Goal: Information Seeking & Learning: Learn about a topic

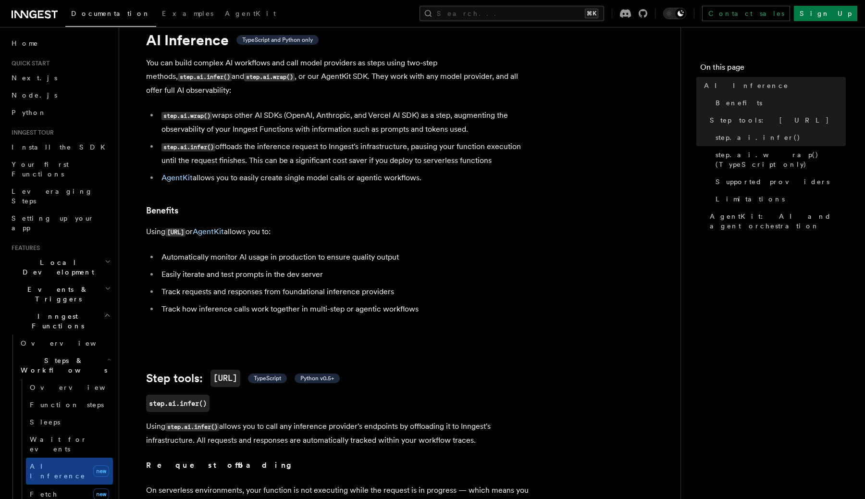
scroll to position [35, 0]
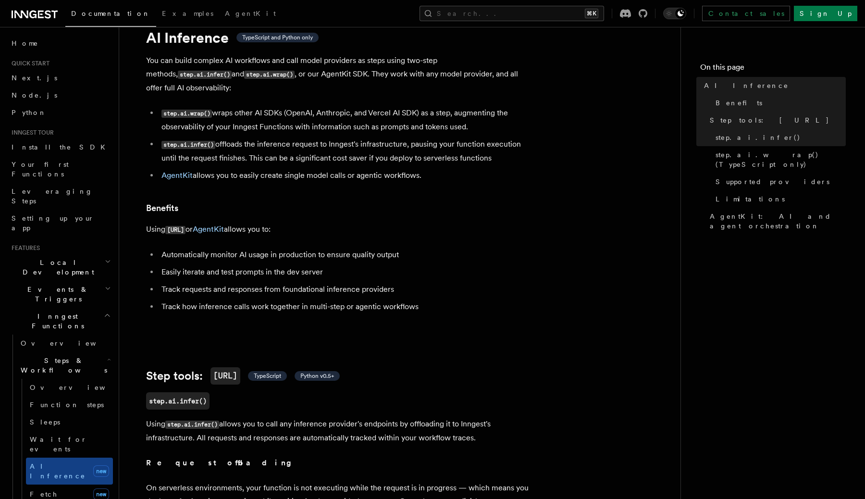
click at [345, 69] on p "You can build complex AI workflows and call model providers as steps using two-…" at bounding box center [338, 74] width 384 height 41
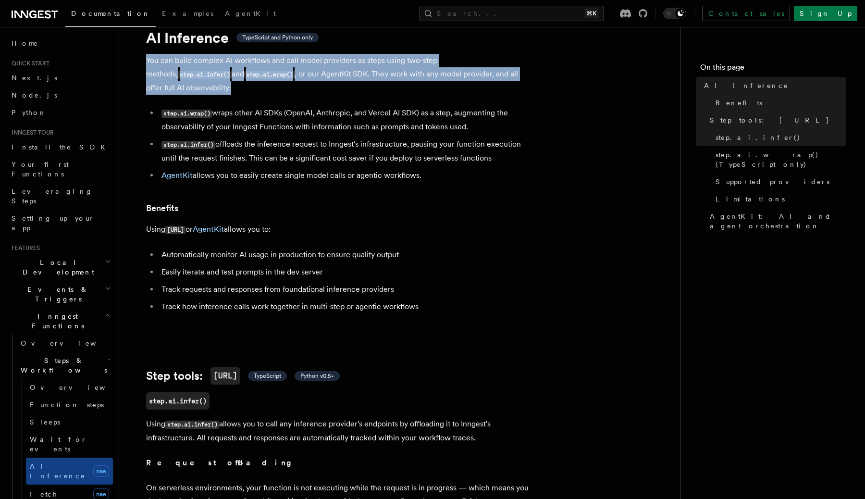
click at [358, 106] on li "step.ai.wrap() wraps other AI SDKs (OpenAI, Anthropic, and Vercel AI SDK) as a …" at bounding box center [345, 119] width 372 height 27
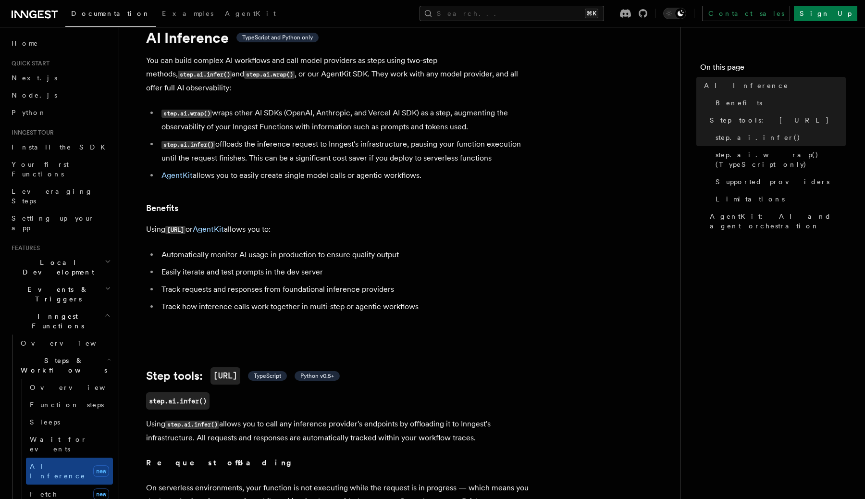
click at [358, 106] on li "step.ai.wrap() wraps other AI SDKs (OpenAI, Anthropic, and Vercel AI SDK) as a …" at bounding box center [345, 119] width 372 height 27
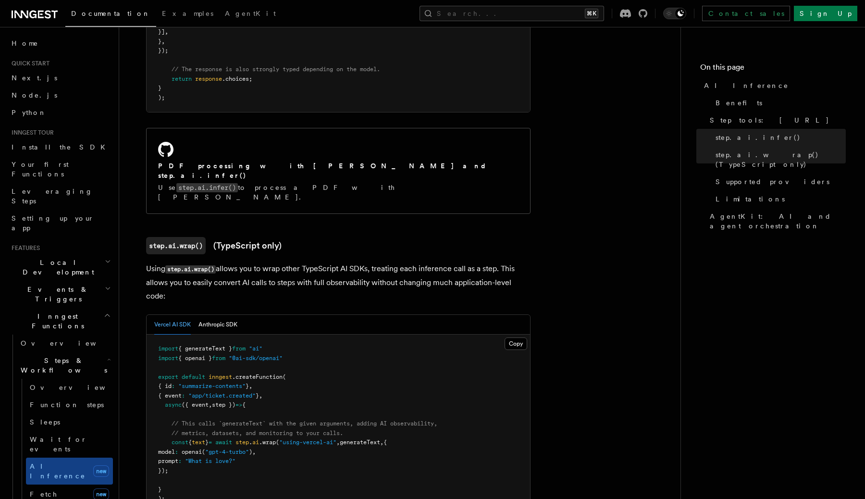
scroll to position [741, 0]
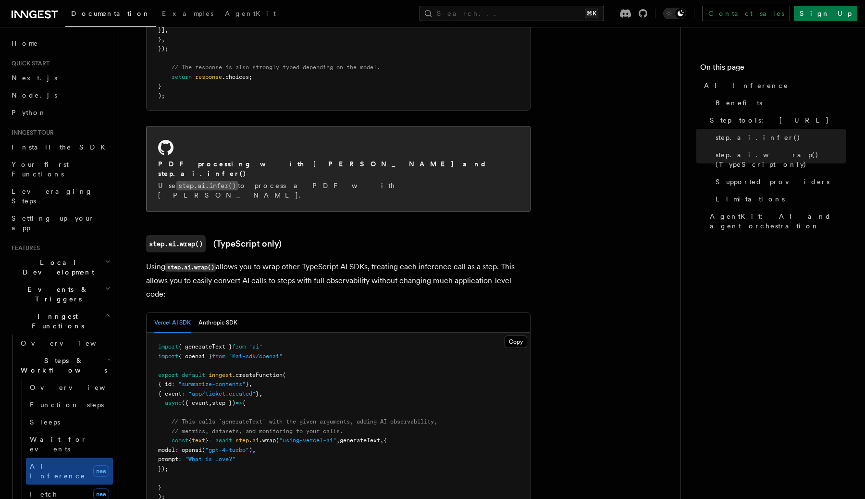
click at [308, 159] on h2 "PDF processing with [PERSON_NAME] and step.ai.infer()" at bounding box center [338, 168] width 360 height 19
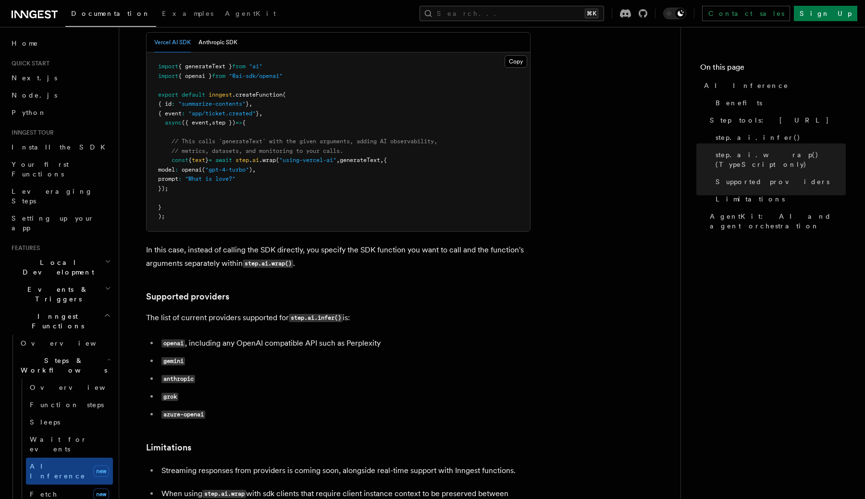
scroll to position [1031, 0]
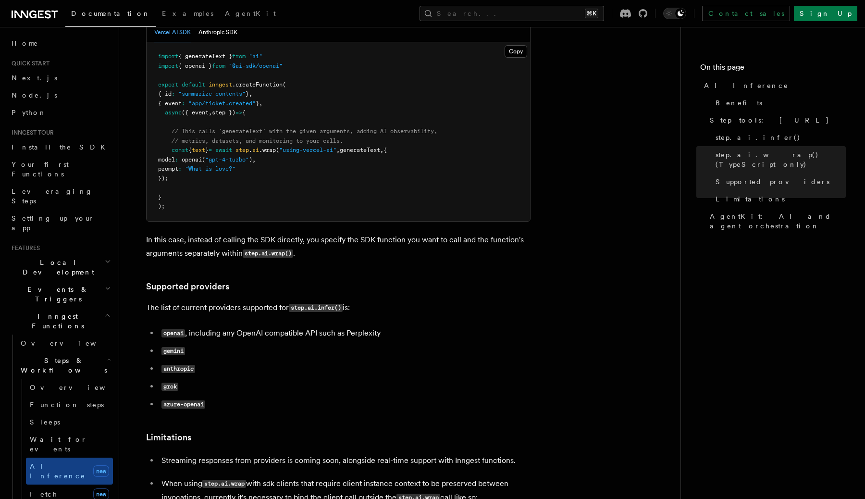
click at [79, 352] on h2 "Steps & Workflows" at bounding box center [65, 365] width 96 height 27
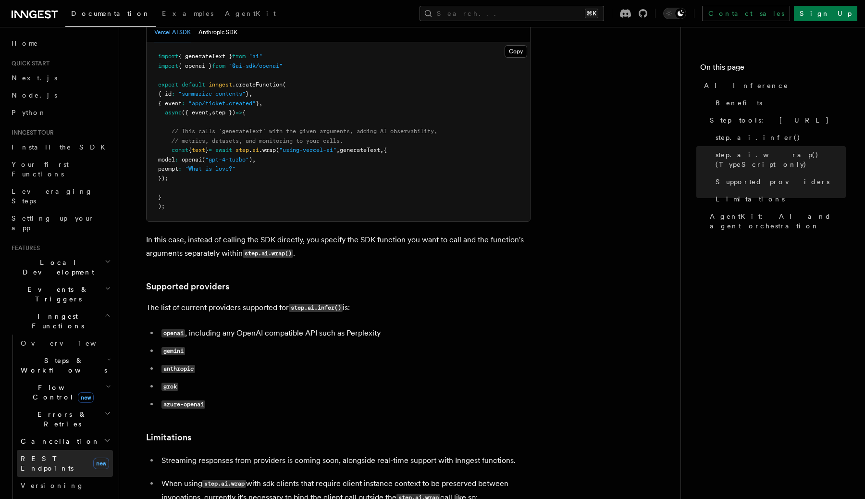
click at [68, 454] on span "REST Endpoints" at bounding box center [47, 462] width 53 height 17
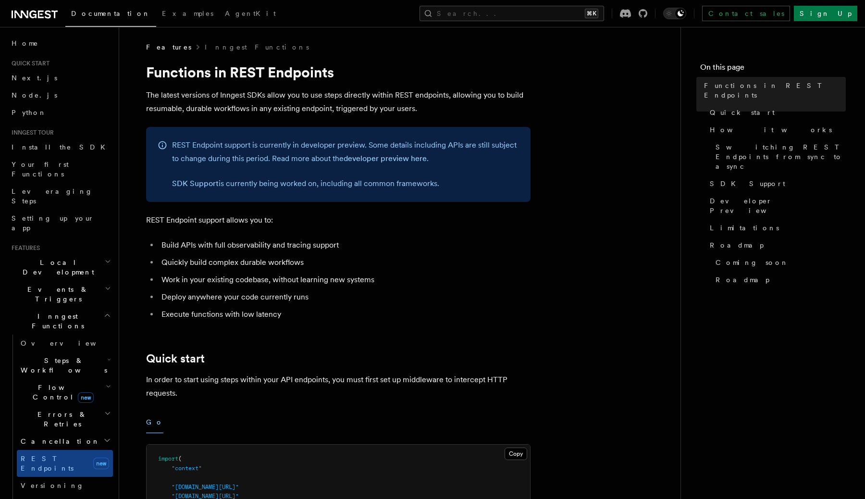
click at [261, 245] on li "Build APIs with full observability and tracing support" at bounding box center [345, 244] width 372 height 13
click at [300, 107] on p "The latest versions of Inngest SDKs allow you to use steps directly within REST…" at bounding box center [338, 101] width 384 height 27
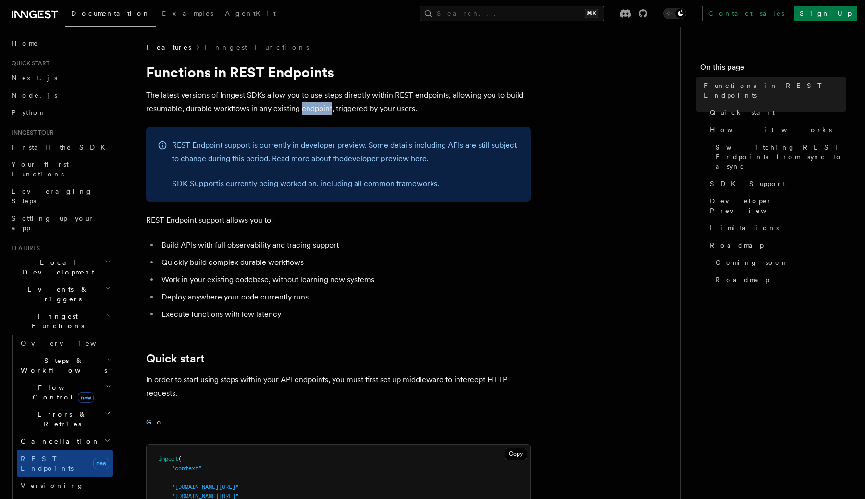
click at [300, 107] on p "The latest versions of Inngest SDKs allow you to use steps directly within REST…" at bounding box center [338, 101] width 384 height 27
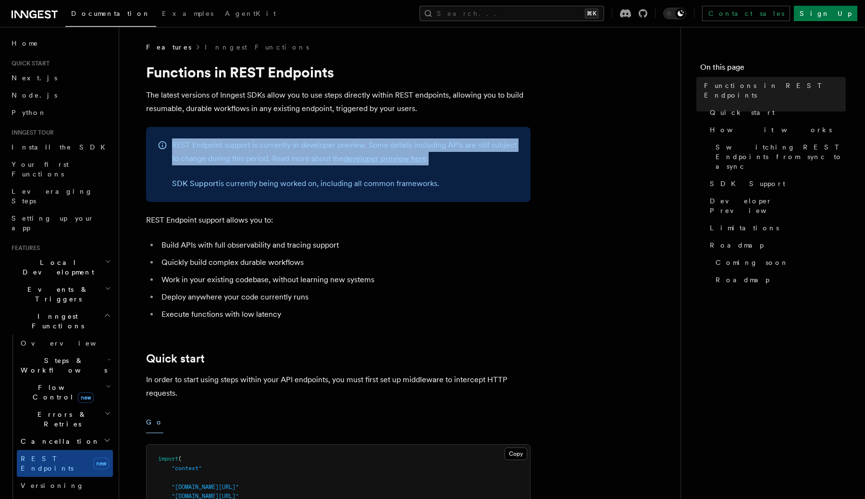
click at [439, 101] on p "The latest versions of Inngest SDKs allow you to use steps directly within REST…" at bounding box center [338, 101] width 384 height 27
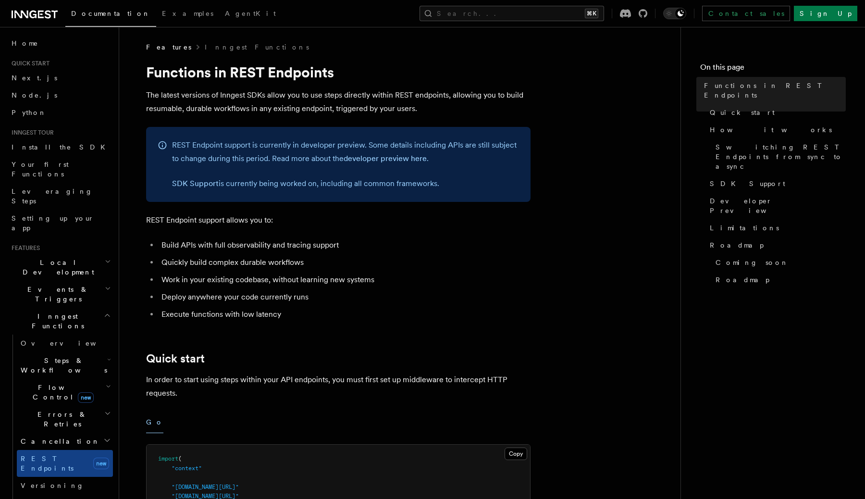
click at [439, 101] on p "The latest versions of Inngest SDKs allow you to use steps directly within REST…" at bounding box center [338, 101] width 384 height 27
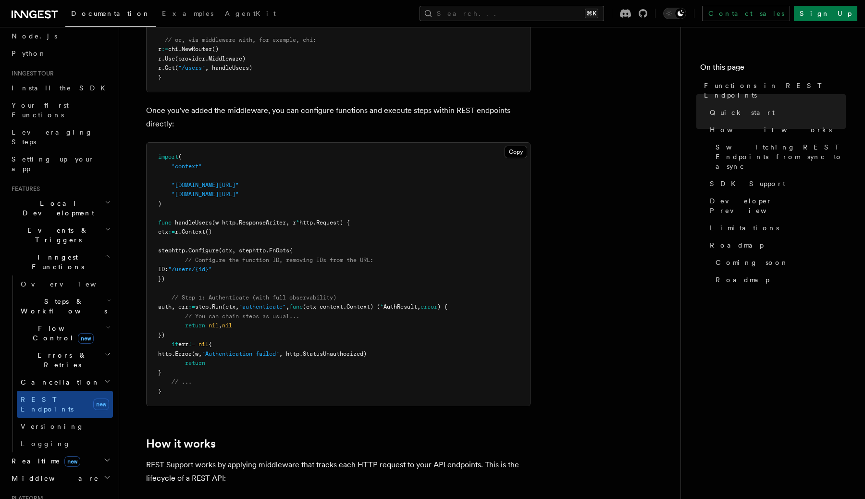
scroll to position [64, 0]
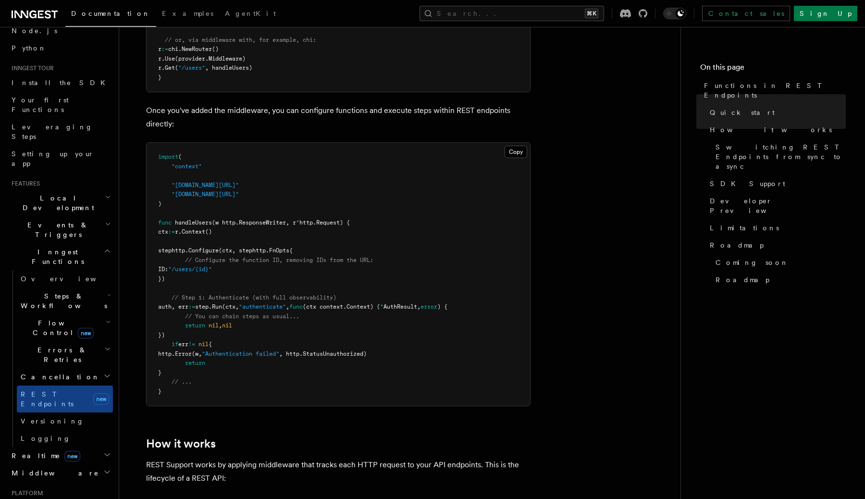
click at [93, 447] on h2 "Realtime new" at bounding box center [60, 455] width 105 height 17
click at [82, 464] on link "Overview" at bounding box center [65, 472] width 96 height 17
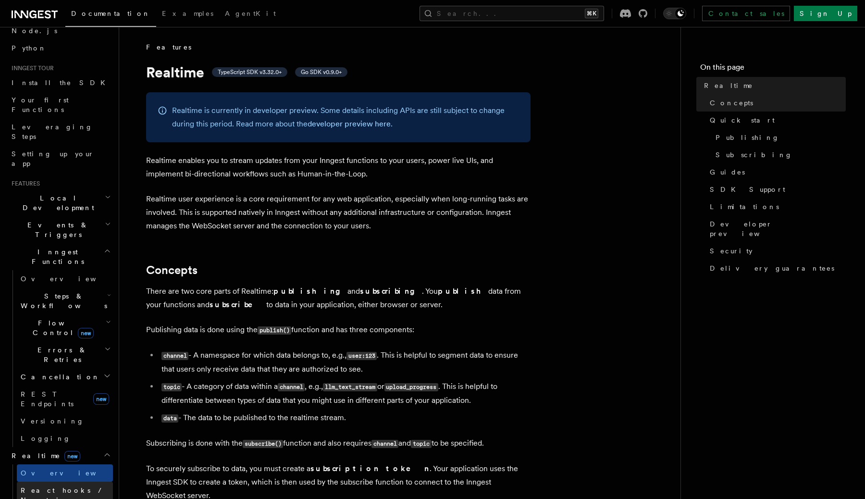
click at [81, 486] on span "React hooks / Next.js" at bounding box center [63, 494] width 85 height 17
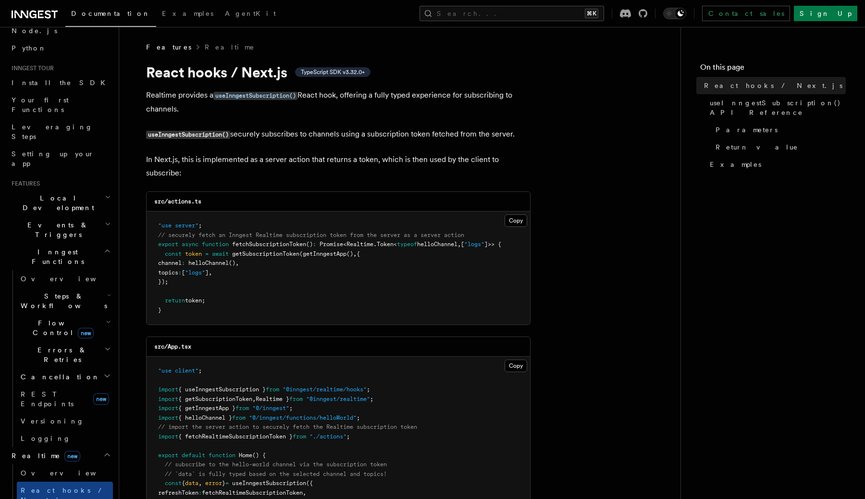
click at [183, 106] on p "Realtime provides a useInngestSubscription() React hook, offering a fully typed…" at bounding box center [338, 101] width 384 height 27
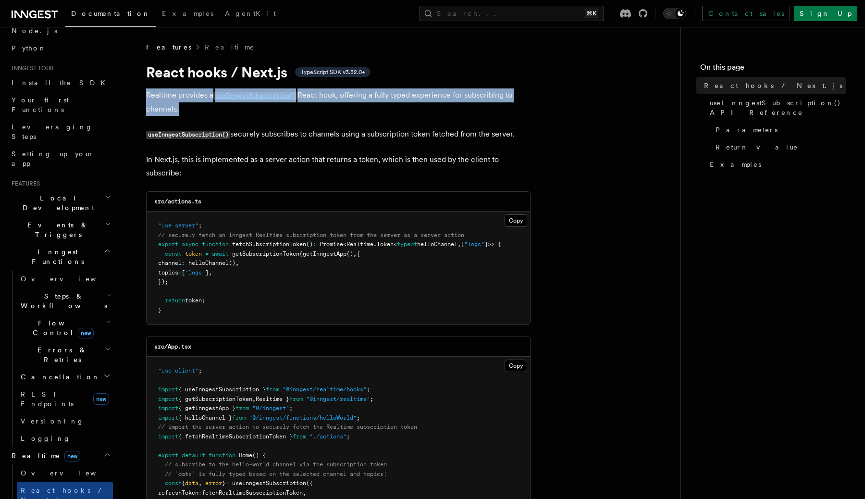
click at [254, 106] on p "Realtime provides a useInngestSubscription() React hook, offering a fully typed…" at bounding box center [338, 101] width 384 height 27
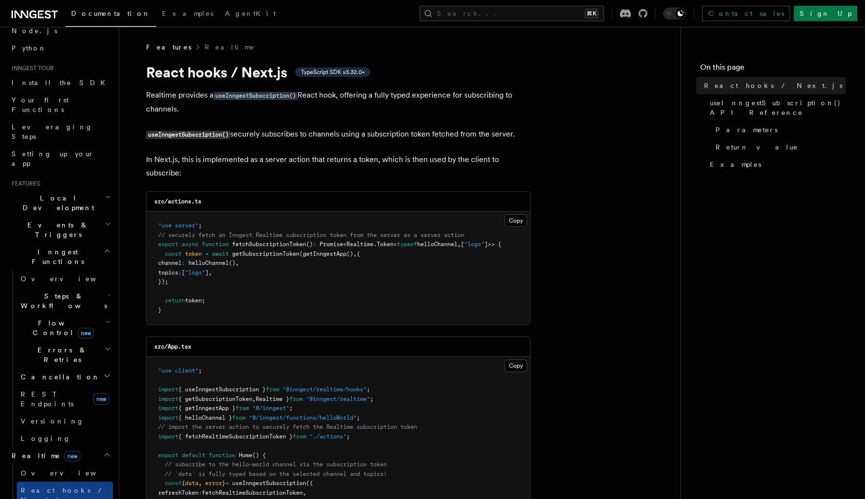
click at [254, 106] on p "Realtime provides a useInngestSubscription() React hook, offering a fully typed…" at bounding box center [338, 101] width 384 height 27
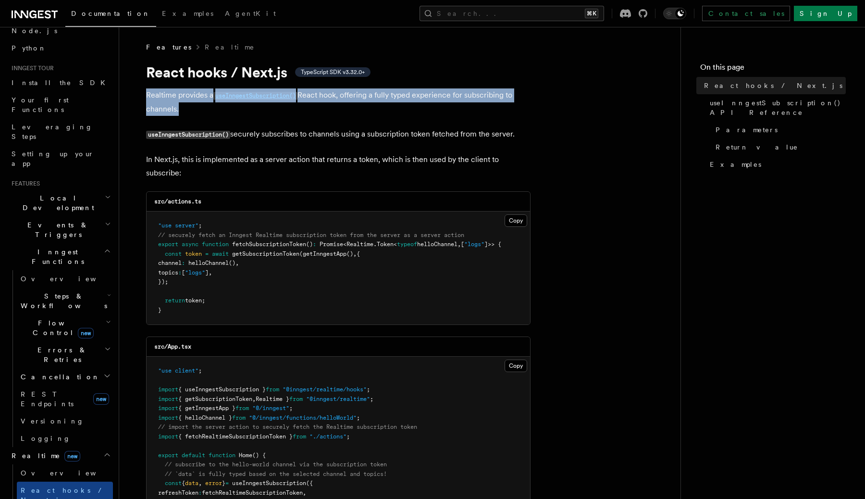
click at [318, 99] on p "Realtime provides a useInngestSubscription() React hook, offering a fully typed…" at bounding box center [338, 101] width 384 height 27
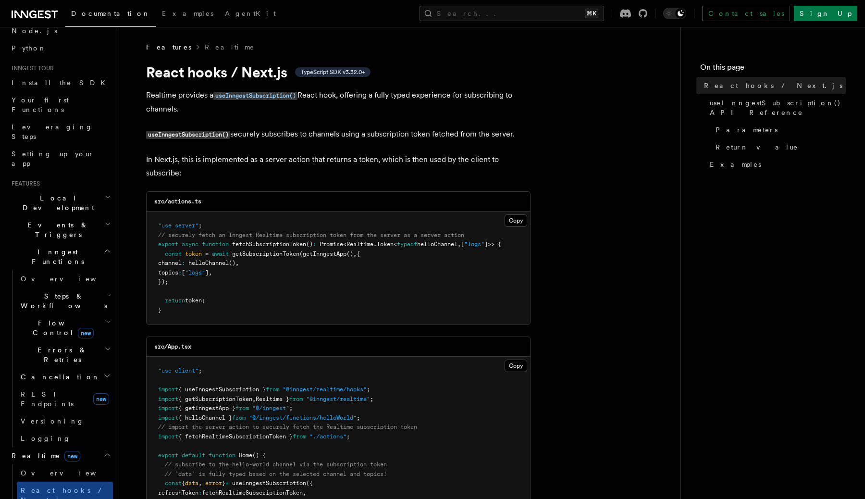
click at [318, 99] on p "Realtime provides a useInngestSubscription() React hook, offering a fully typed…" at bounding box center [338, 101] width 384 height 27
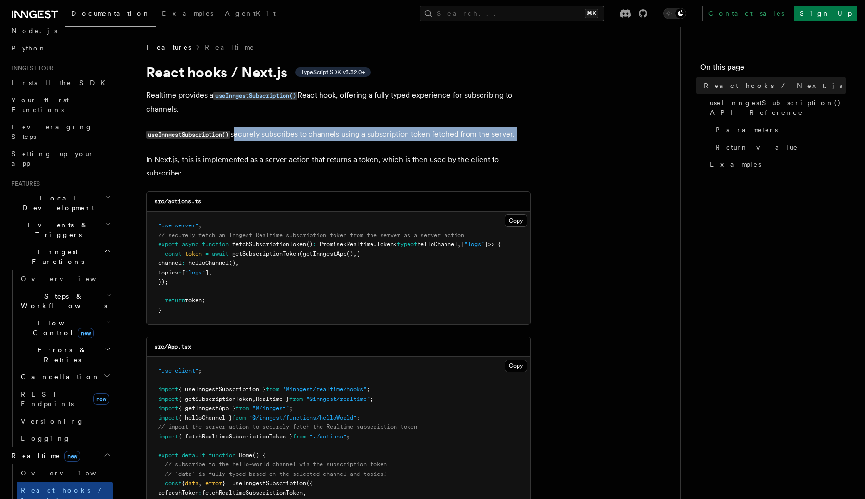
drag, startPoint x: 235, startPoint y: 136, endPoint x: 531, endPoint y: 142, distance: 296.5
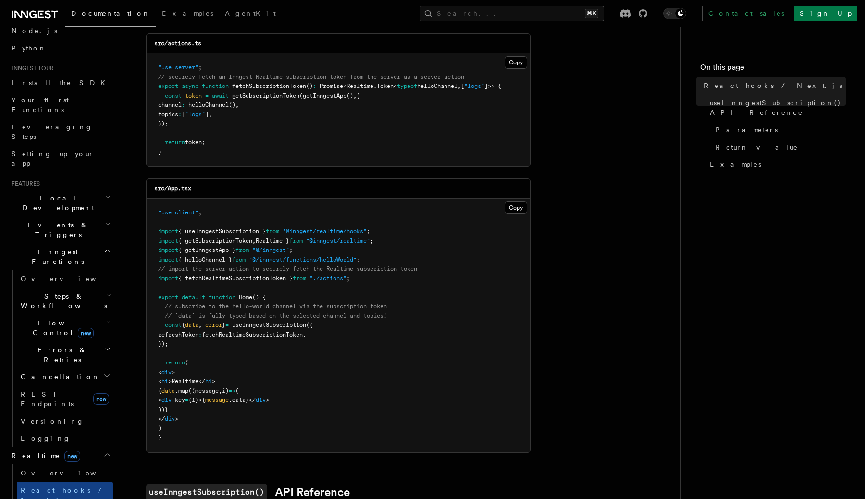
scroll to position [159, 0]
click at [278, 324] on span "useInngestSubscription" at bounding box center [269, 324] width 74 height 7
click at [269, 353] on pre ""use client" ; import { useInngestSubscription } from "@inngest/realtime/hooks"…" at bounding box center [338, 325] width 383 height 254
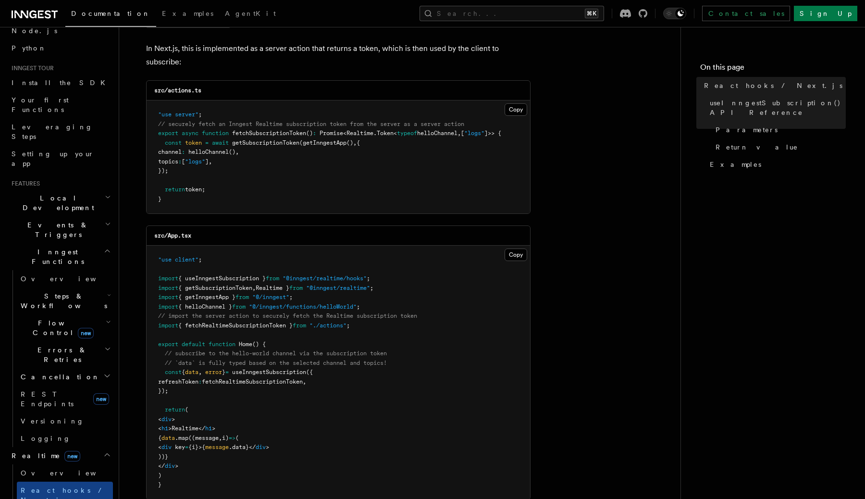
scroll to position [0, 0]
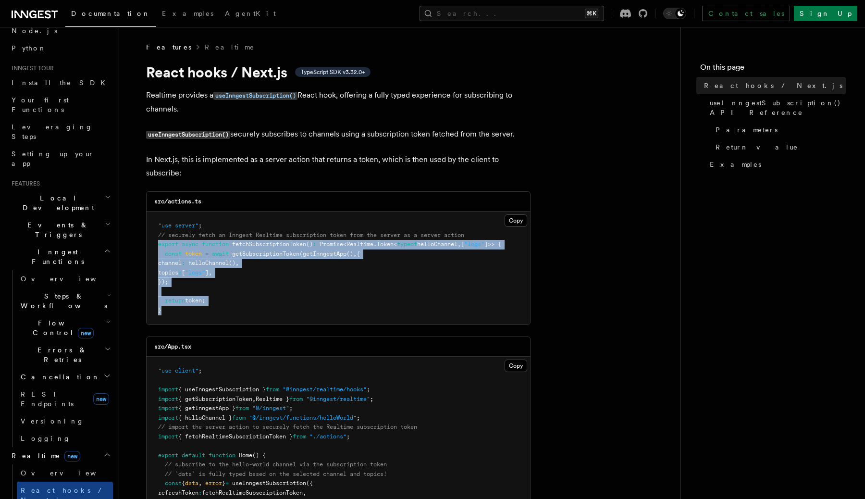
drag, startPoint x: 186, startPoint y: 314, endPoint x: 156, endPoint y: 245, distance: 75.1
click at [156, 245] on pre ""use server" ; // securely fetch an Inngest Realtime subscription token from th…" at bounding box center [338, 267] width 383 height 113
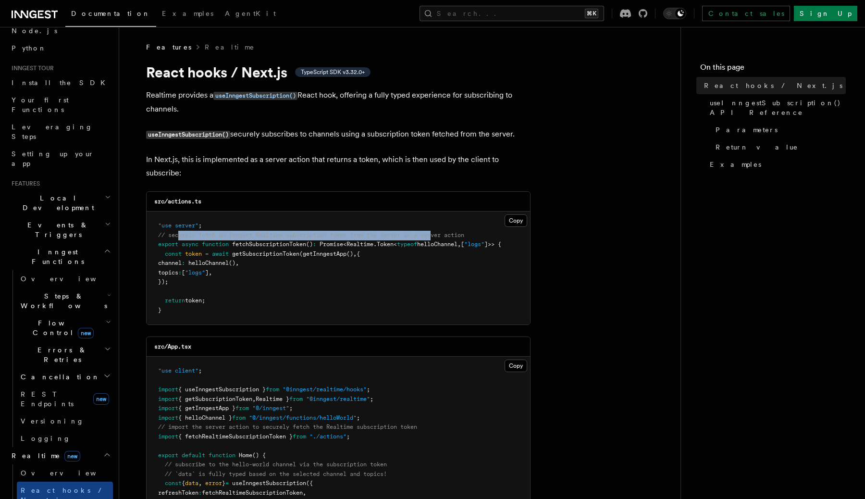
drag, startPoint x: 179, startPoint y: 236, endPoint x: 440, endPoint y: 234, distance: 260.4
click at [440, 234] on span "// securely fetch an Inngest Realtime subscription token from the server as a s…" at bounding box center [311, 235] width 306 height 7
click at [451, 246] on span "helloChannel" at bounding box center [437, 244] width 40 height 7
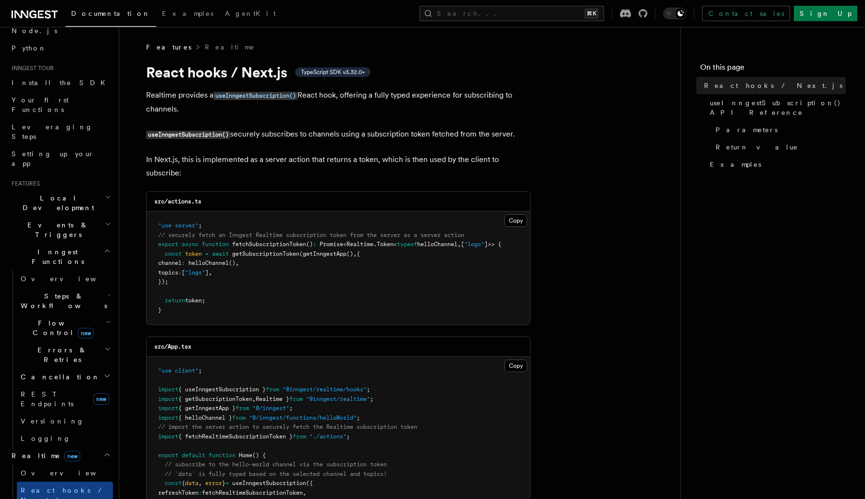
click at [451, 246] on span "helloChannel" at bounding box center [437, 244] width 40 height 7
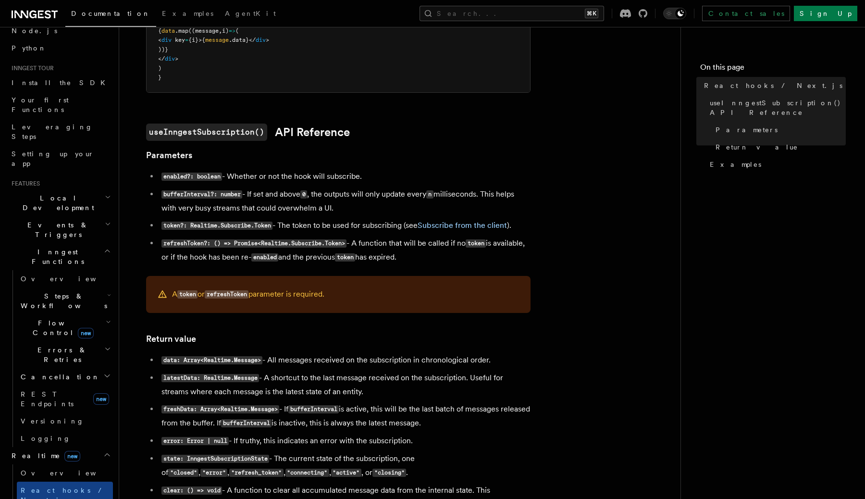
scroll to position [529, 0]
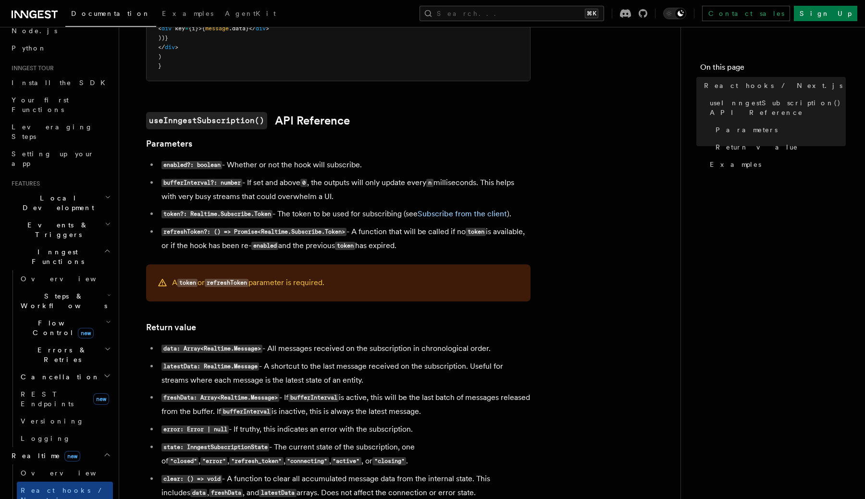
drag, startPoint x: 366, startPoint y: 230, endPoint x: 447, endPoint y: 253, distance: 84.4
click at [447, 253] on li "refreshToken?: () => Promise<Realtime.Subscribe.Token> - A function that will b…" at bounding box center [345, 239] width 372 height 28
click at [472, 218] on link "Subscribe from the client" at bounding box center [461, 213] width 89 height 9
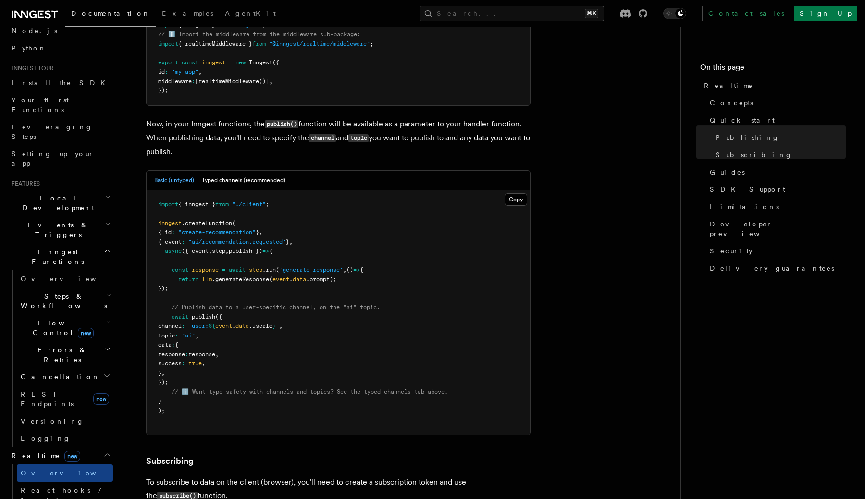
scroll to position [847, 0]
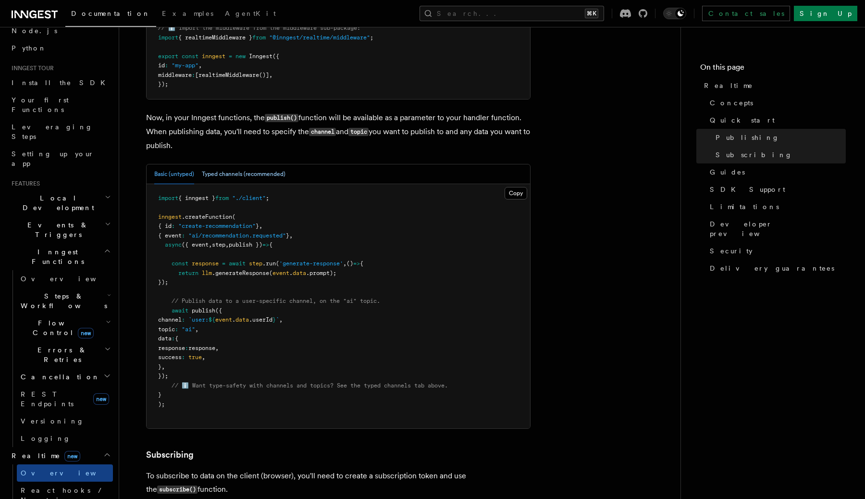
click at [248, 164] on button "Typed channels (recommended)" at bounding box center [244, 174] width 84 height 20
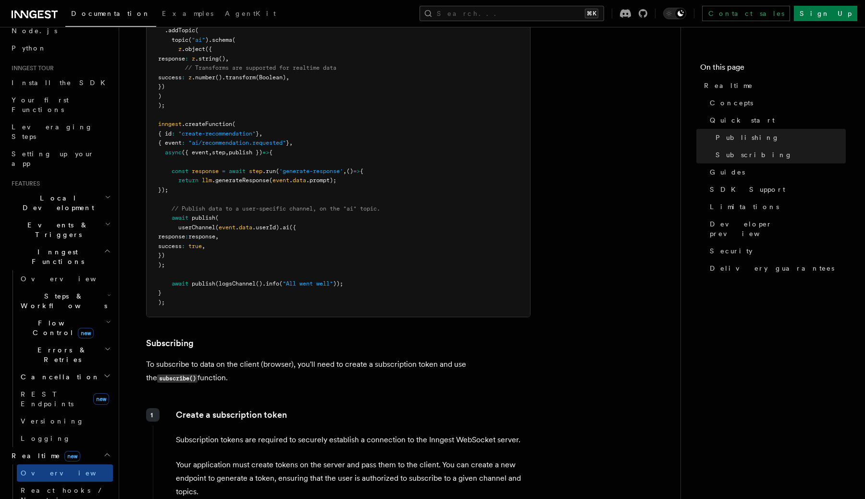
scroll to position [1156, 0]
click at [749, 171] on link "Guides" at bounding box center [776, 171] width 140 height 17
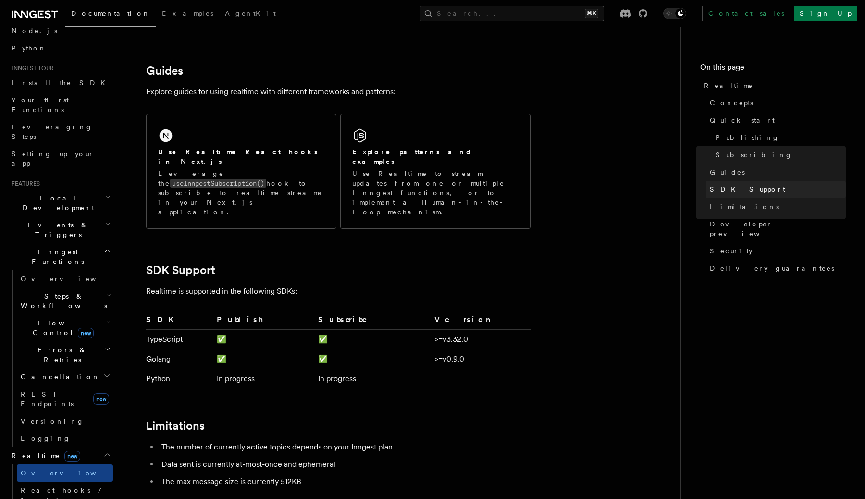
scroll to position [2326, 0]
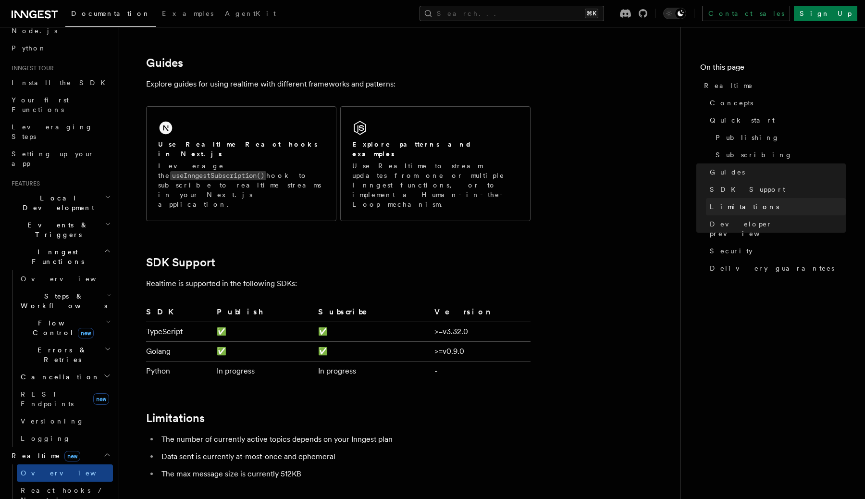
click at [738, 200] on link "Limitations" at bounding box center [776, 206] width 140 height 17
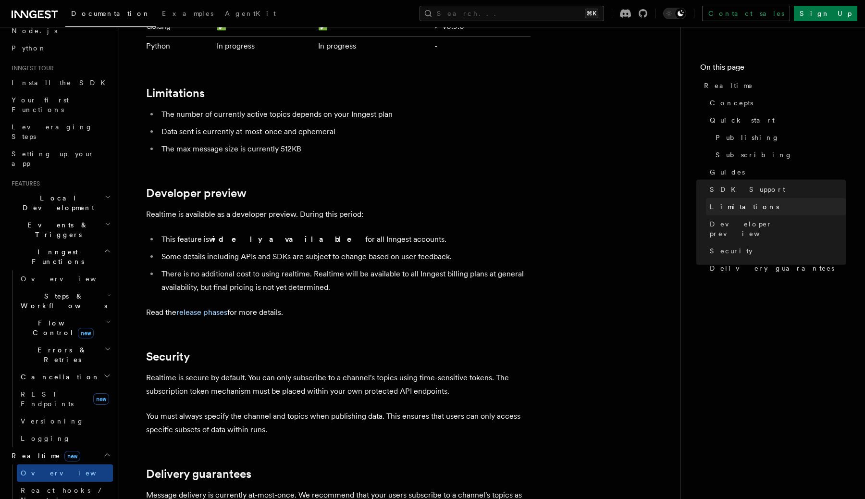
scroll to position [2652, 0]
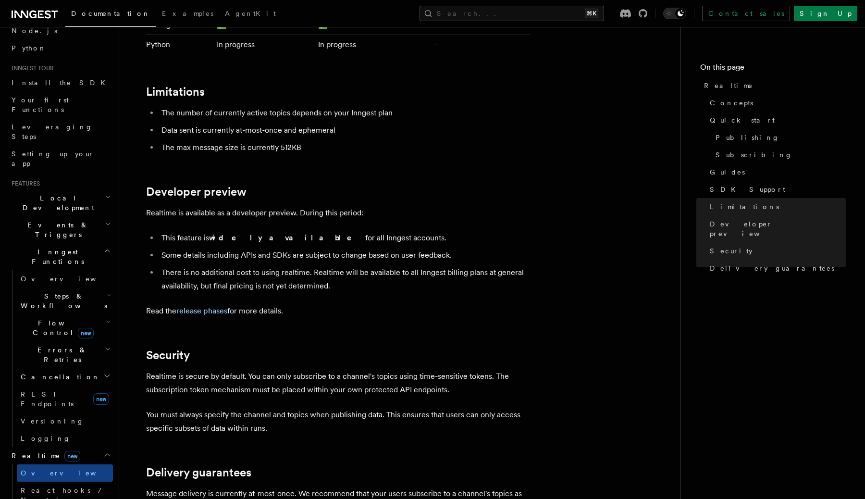
click at [295, 231] on li "This feature is widely available for all Inngest accounts." at bounding box center [345, 237] width 372 height 13
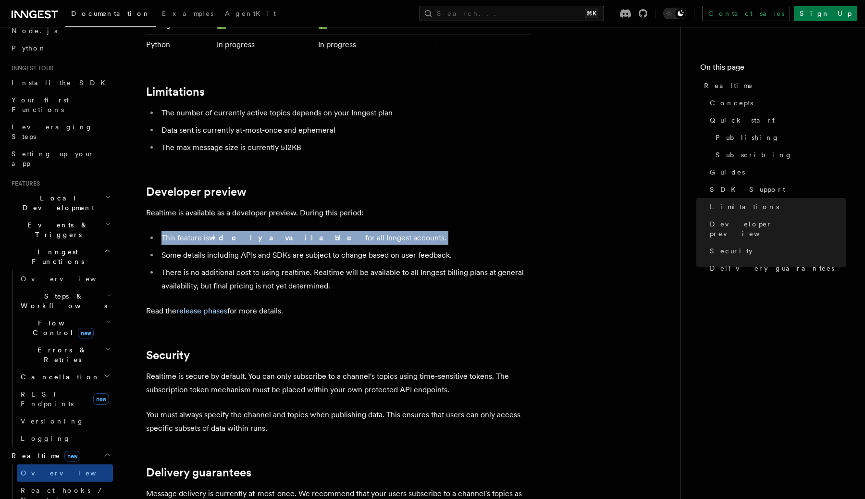
click at [299, 231] on ul "This feature is widely available for all Inngest accounts. Some details includi…" at bounding box center [338, 261] width 384 height 61
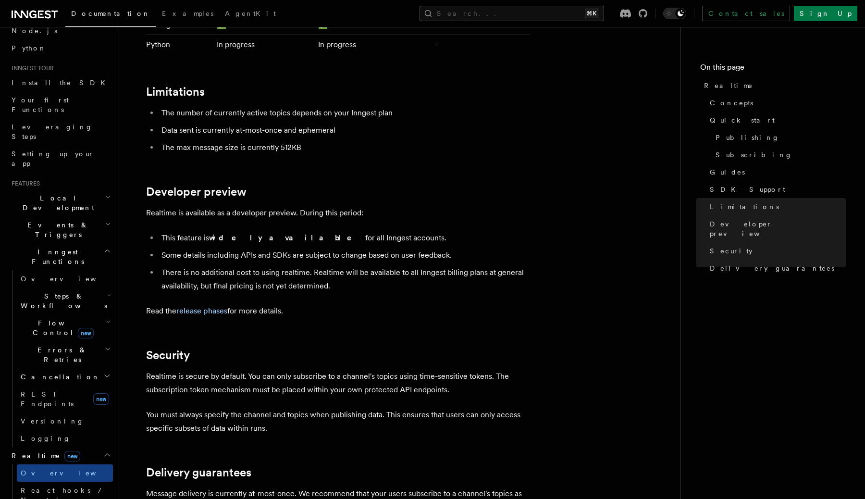
click at [299, 231] on ul "This feature is widely available for all Inngest accounts. Some details includi…" at bounding box center [338, 261] width 384 height 61
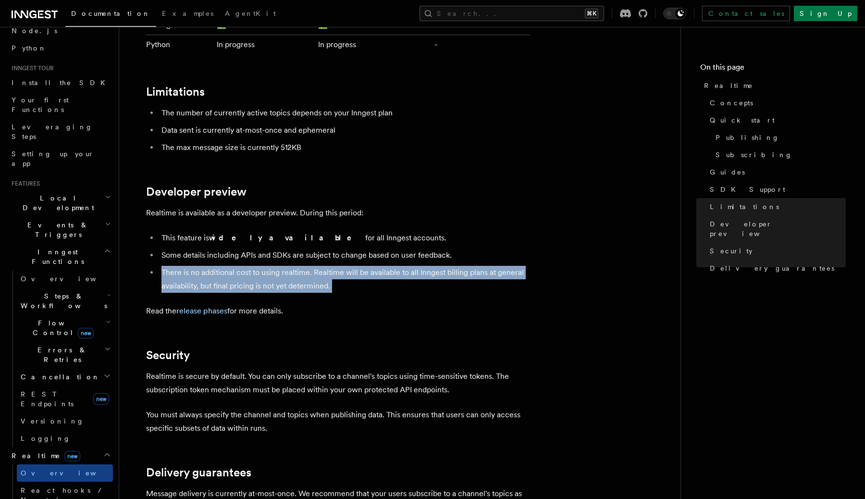
click at [329, 248] on li "Some details including APIs and SDKs are subject to change based on user feedba…" at bounding box center [345, 254] width 372 height 13
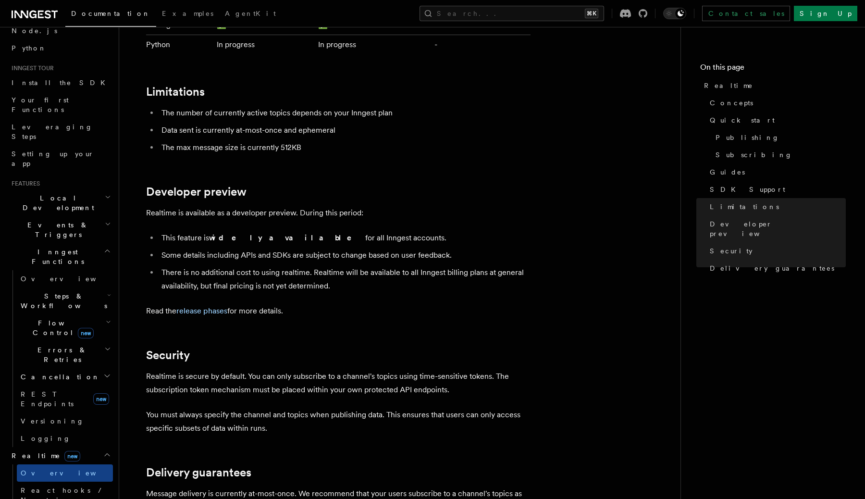
click at [329, 248] on li "Some details including APIs and SDKs are subject to change based on user feedba…" at bounding box center [345, 254] width 372 height 13
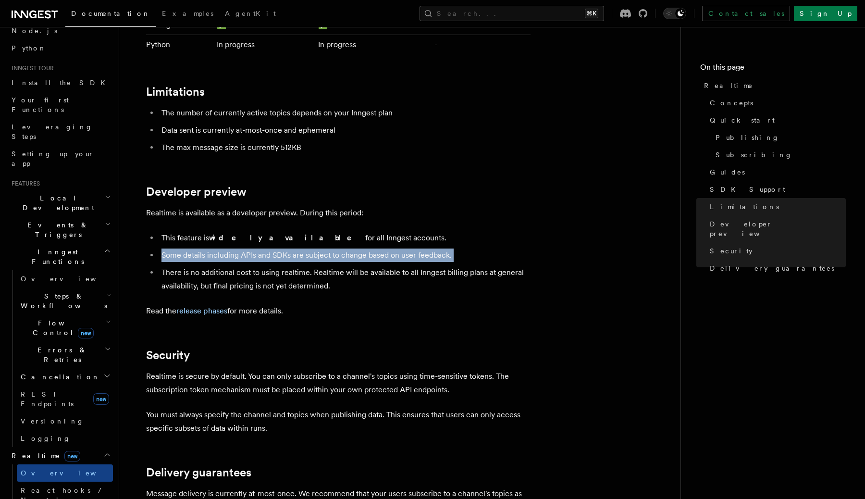
click at [349, 266] on li "There is no additional cost to using realtime. Realtime will be available to al…" at bounding box center [345, 279] width 372 height 27
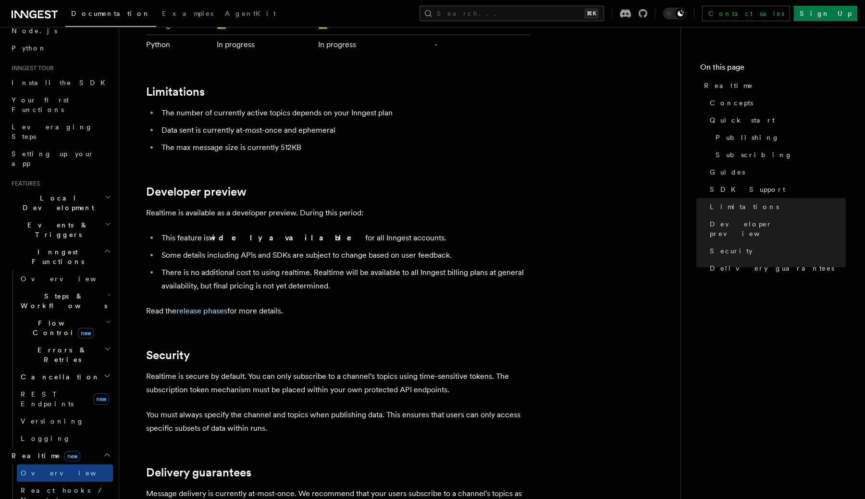
click at [349, 266] on li "There is no additional cost to using realtime. Realtime will be available to al…" at bounding box center [345, 279] width 372 height 27
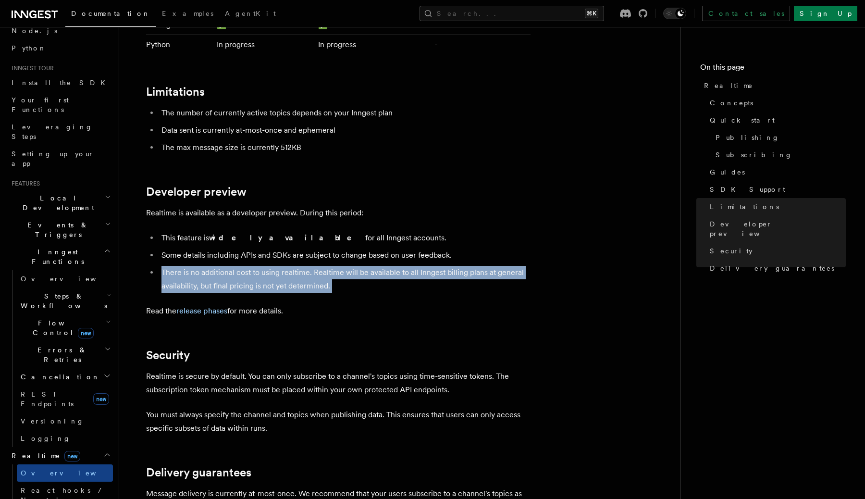
click at [349, 266] on li "There is no additional cost to using realtime. Realtime will be available to al…" at bounding box center [345, 279] width 372 height 27
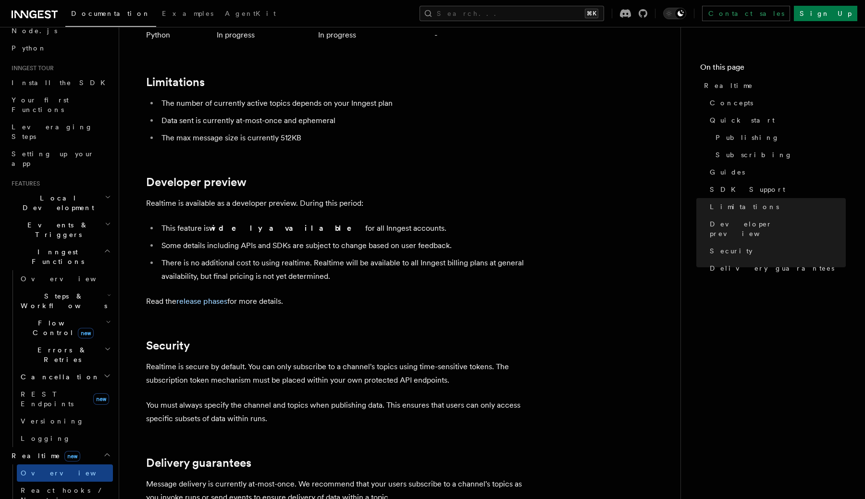
scroll to position [2663, 0]
click at [355, 358] on p "Realtime is secure by default. You can only subscribe to a channel's topics usi…" at bounding box center [338, 371] width 384 height 27
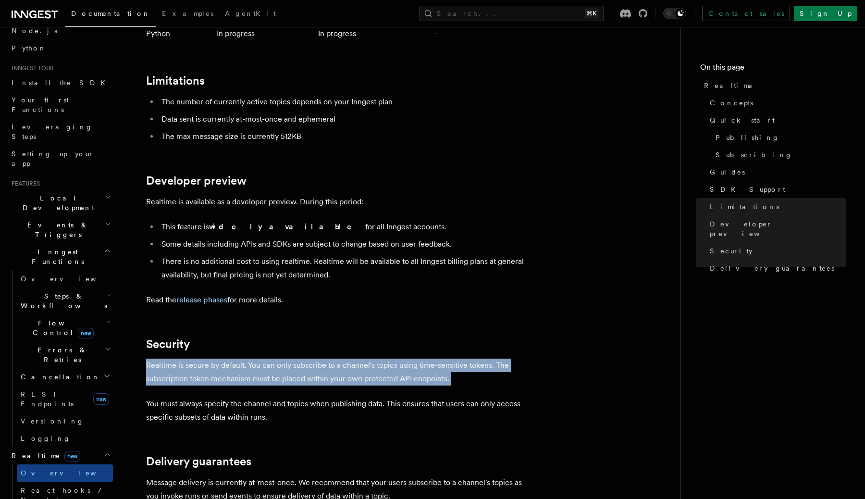
click at [301, 358] on p "Realtime is secure by default. You can only subscribe to a channel's topics usi…" at bounding box center [338, 371] width 384 height 27
drag, startPoint x: 258, startPoint y: 325, endPoint x: 460, endPoint y: 336, distance: 202.5
click at [460, 358] on p "Realtime is secure by default. You can only subscribe to a channel's topics usi…" at bounding box center [338, 371] width 384 height 27
drag, startPoint x: 463, startPoint y: 337, endPoint x: 166, endPoint y: 318, distance: 297.4
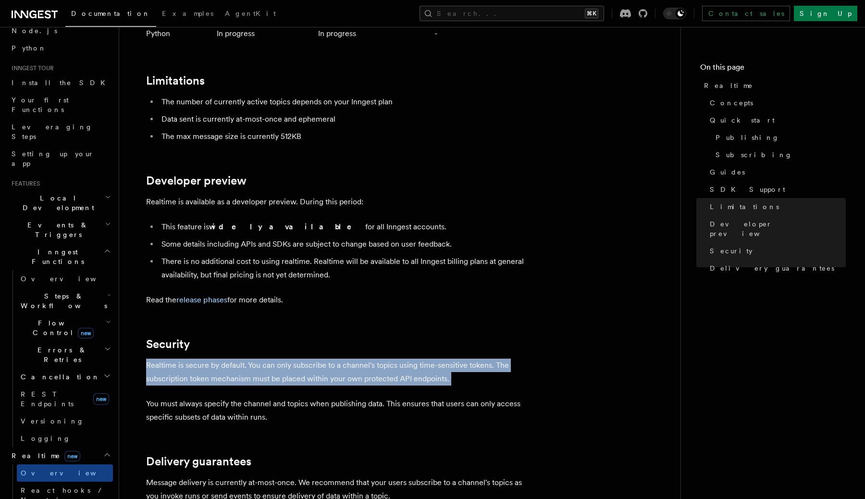
click at [195, 397] on p "You must always specify the channel and topics when publishing data. This ensur…" at bounding box center [338, 410] width 384 height 27
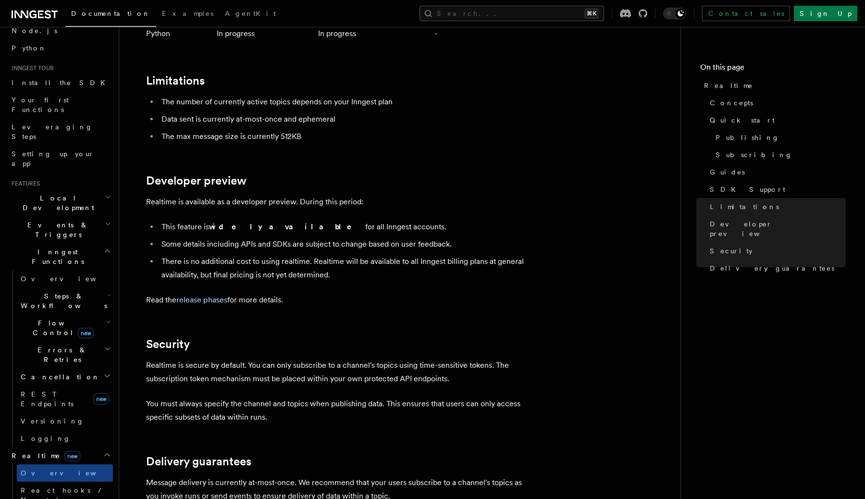
click at [195, 397] on p "You must always specify the channel and topics when publishing data. This ensur…" at bounding box center [338, 410] width 384 height 27
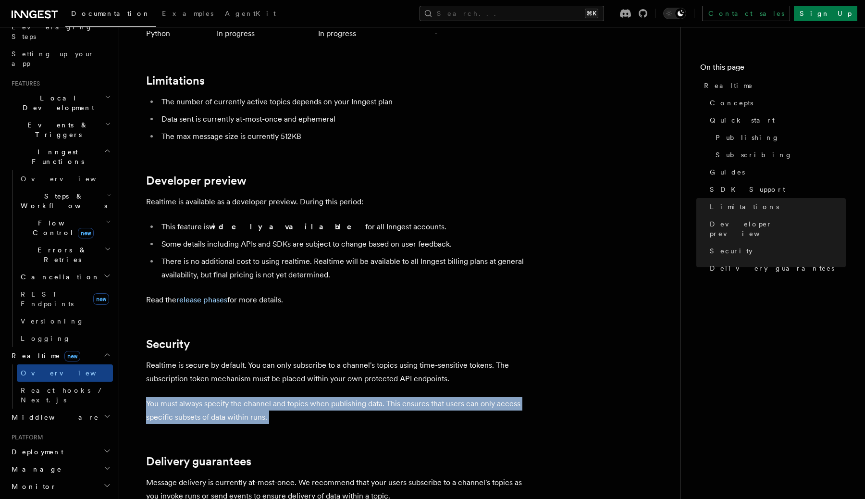
scroll to position [165, 0]
click at [80, 442] on h2 "Deployment" at bounding box center [60, 450] width 105 height 17
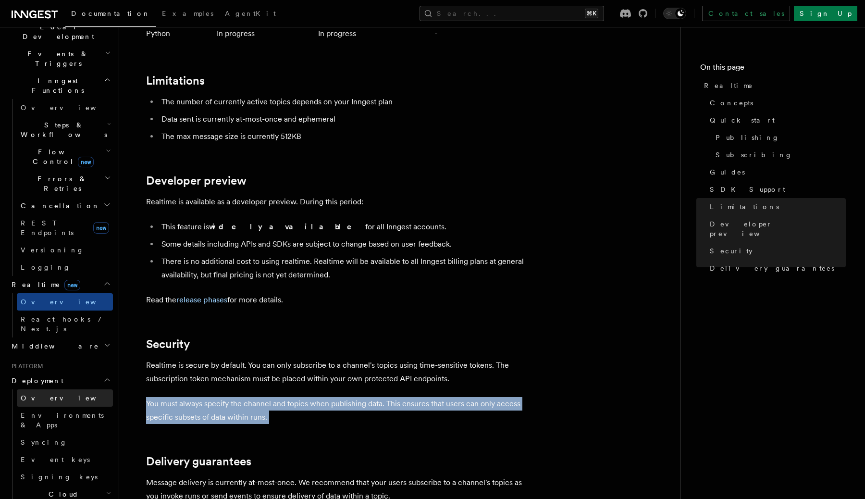
scroll to position [236, 0]
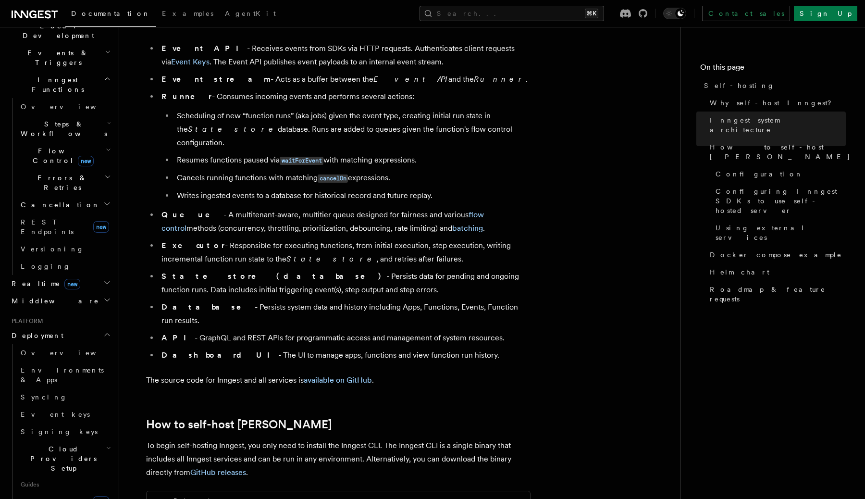
scroll to position [612, 0]
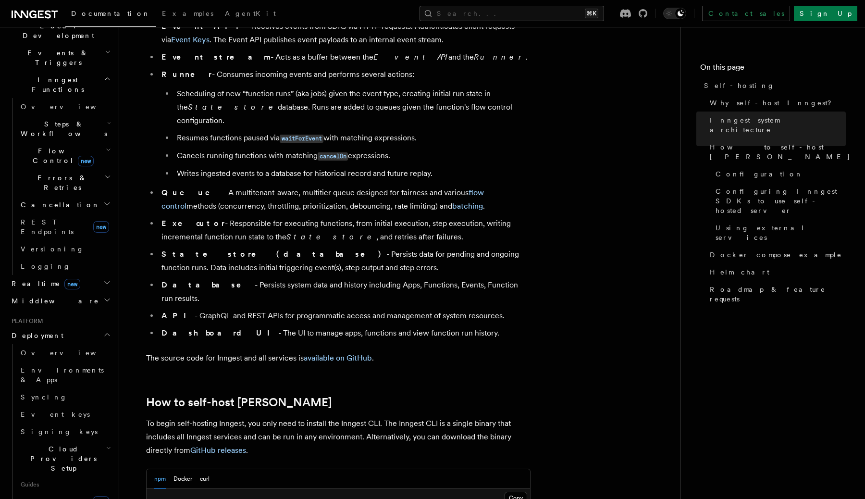
click at [311, 253] on li "State store (database) - Persists data for pending and ongoing function runs. D…" at bounding box center [345, 260] width 372 height 27
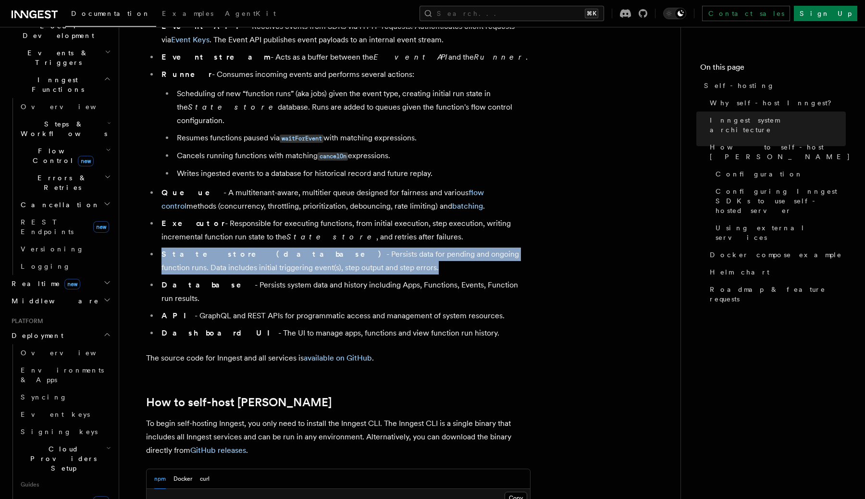
click at [311, 253] on li "State store (database) - Persists data for pending and ongoing function runs. D…" at bounding box center [345, 260] width 372 height 27
click at [343, 261] on ul "Event API - Receives events from SDKs via HTTP requests. Authenticates client r…" at bounding box center [338, 180] width 384 height 320
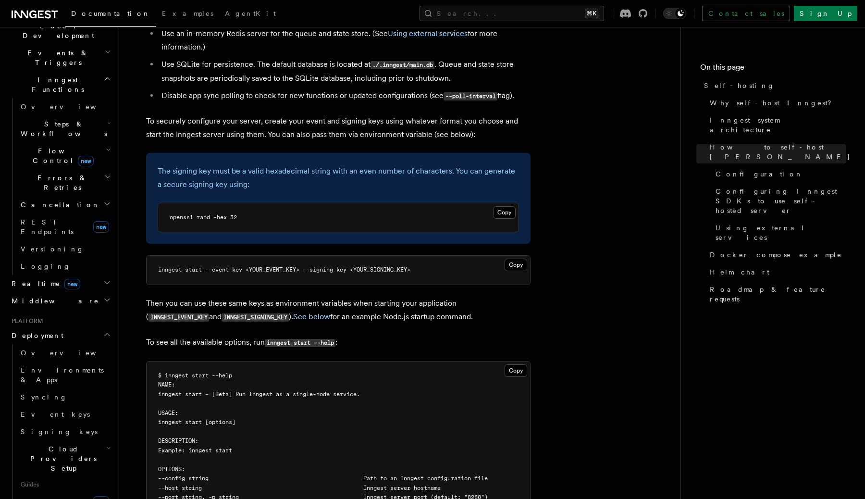
scroll to position [1360, 0]
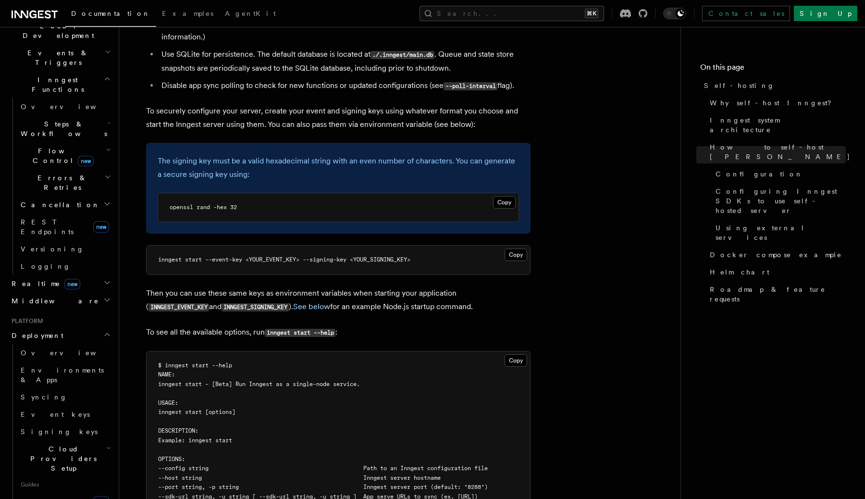
click at [236, 204] on span "openssl rand -hex 32" at bounding box center [203, 207] width 67 height 7
click at [285, 193] on pre "openssl rand -hex 32" at bounding box center [338, 207] width 360 height 29
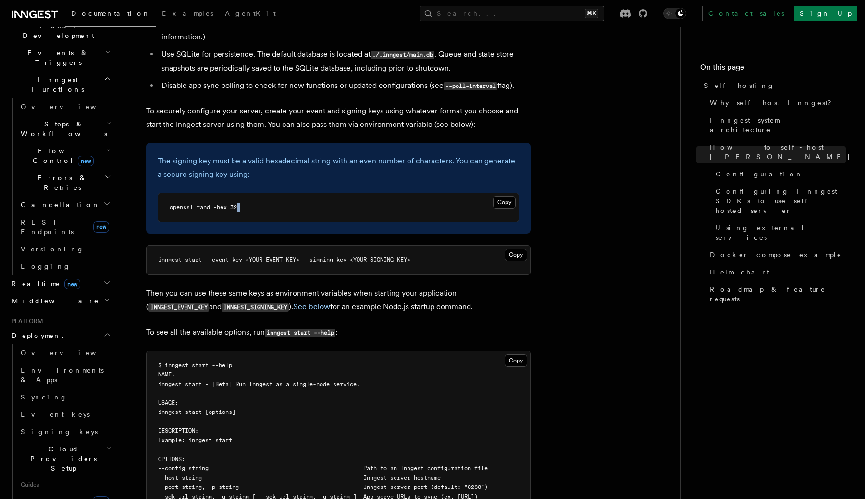
click at [285, 193] on pre "openssl rand -hex 32" at bounding box center [338, 207] width 360 height 29
